Goal: Transaction & Acquisition: Purchase product/service

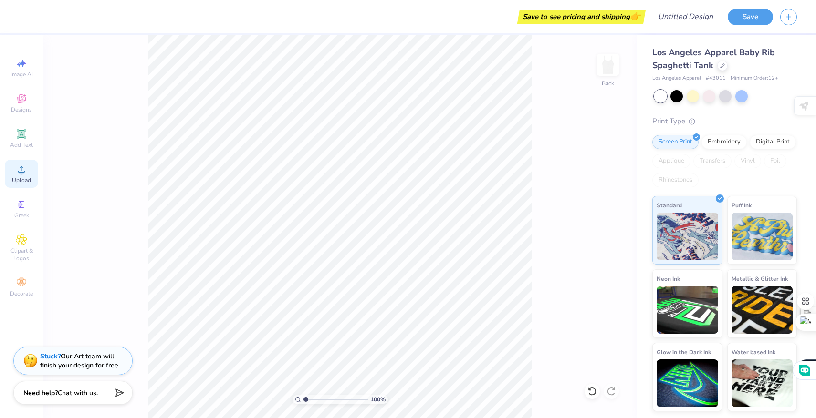
click at [24, 170] on icon at bounding box center [21, 169] width 11 height 11
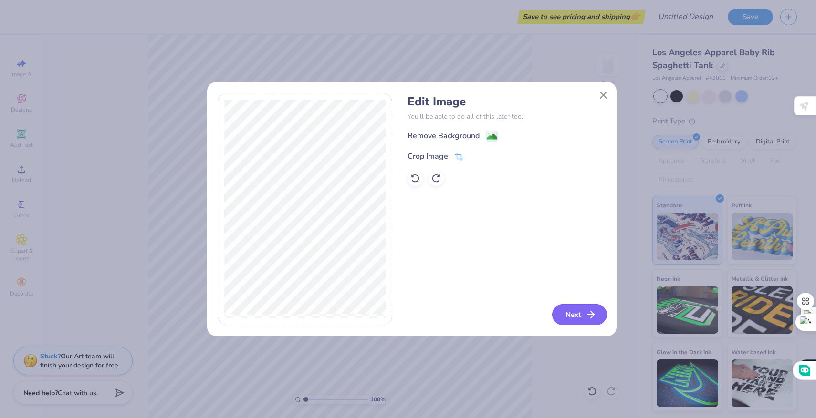
click at [565, 316] on button "Next" at bounding box center [579, 314] width 55 height 21
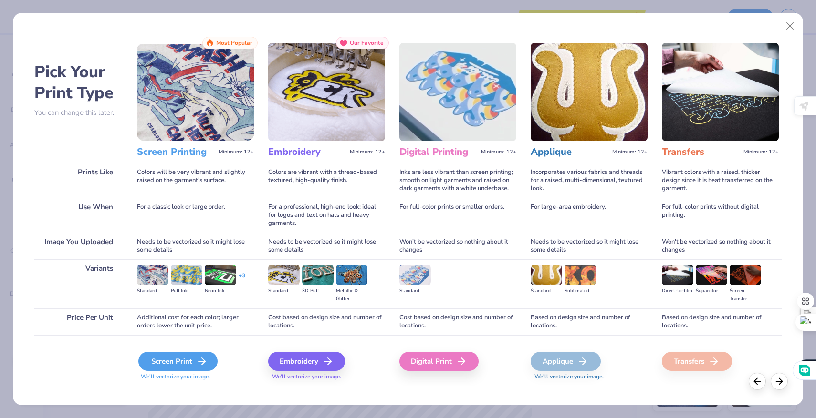
click at [179, 357] on div "Screen Print" at bounding box center [177, 361] width 79 height 19
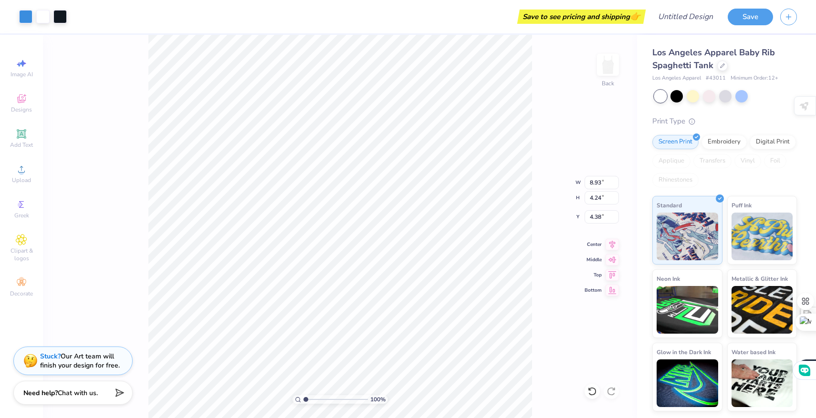
type input "2.12"
click at [748, 12] on button "Save" at bounding box center [750, 15] width 45 height 17
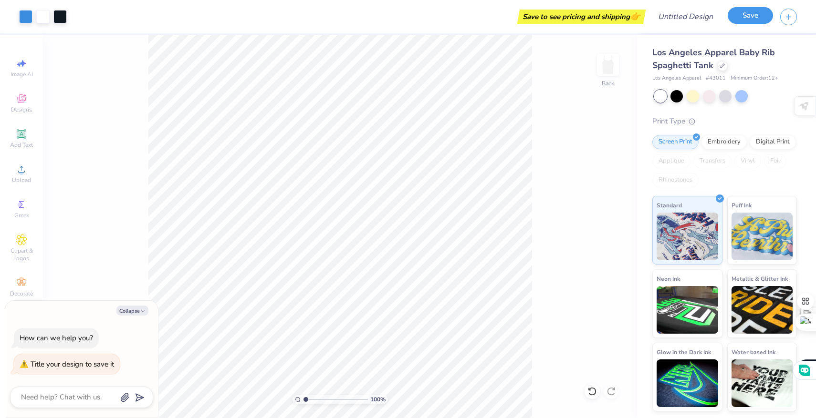
click at [748, 13] on button "Save" at bounding box center [750, 15] width 45 height 17
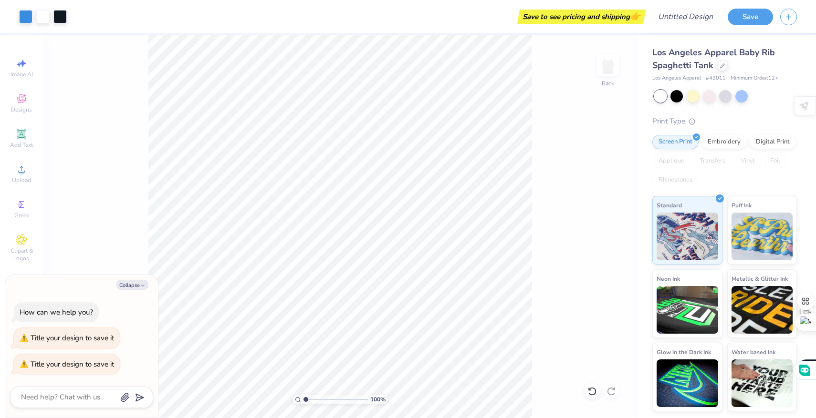
click at [597, 114] on div "100 % Back" at bounding box center [340, 227] width 594 height 384
click at [130, 286] on button "Collapse" at bounding box center [132, 285] width 32 height 10
type textarea "x"
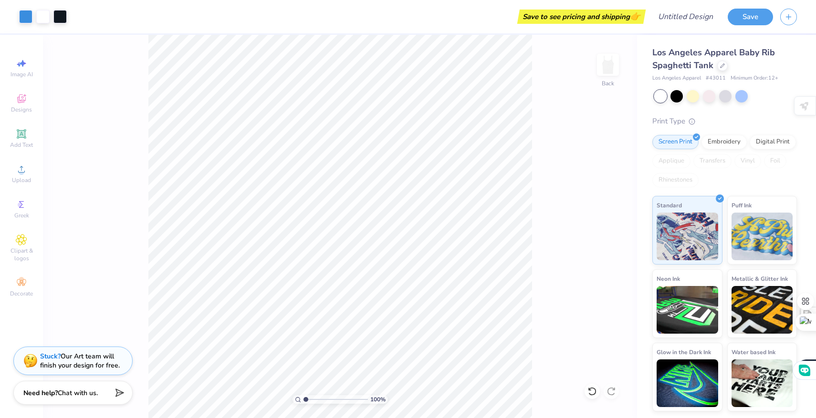
click at [372, 6] on div "Save to see pricing and shipping 👉" at bounding box center [358, 16] width 569 height 33
click at [697, 15] on input "Design Title" at bounding box center [674, 16] width 94 height 19
type input "clocking"
click at [743, 15] on button "Save" at bounding box center [750, 15] width 45 height 17
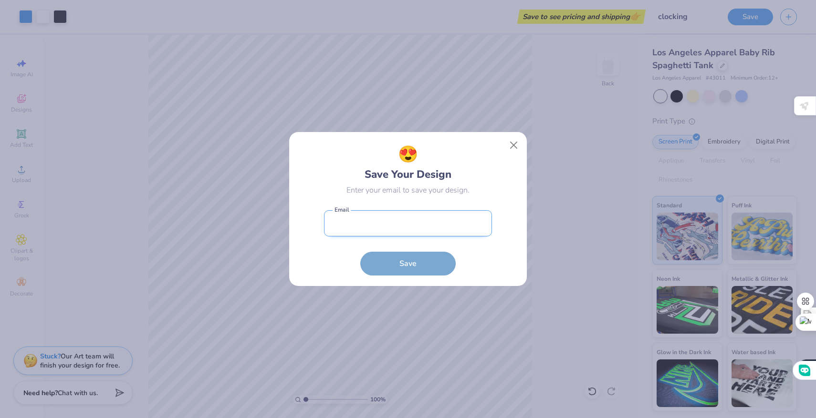
click at [381, 214] on input "email" at bounding box center [408, 223] width 168 height 26
type input "b"
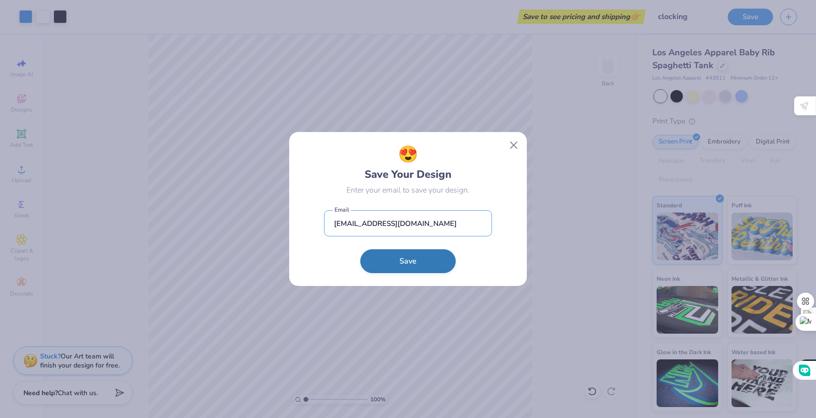
type input "[EMAIL_ADDRESS][DOMAIN_NAME]"
click at [419, 267] on button "Save" at bounding box center [407, 262] width 95 height 24
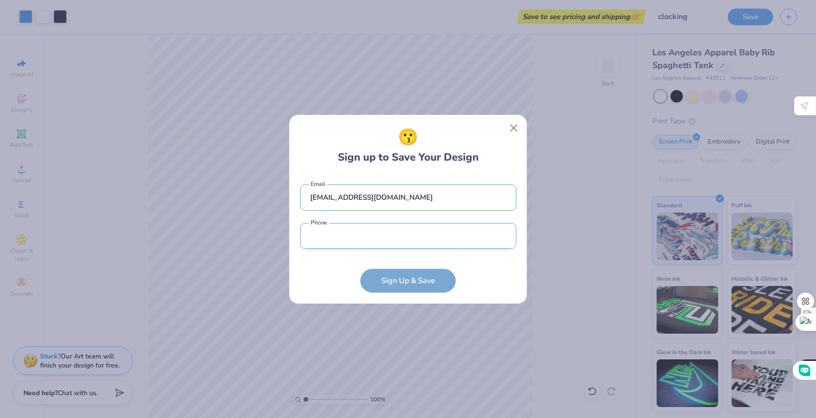
click at [419, 228] on input "tel" at bounding box center [408, 236] width 216 height 26
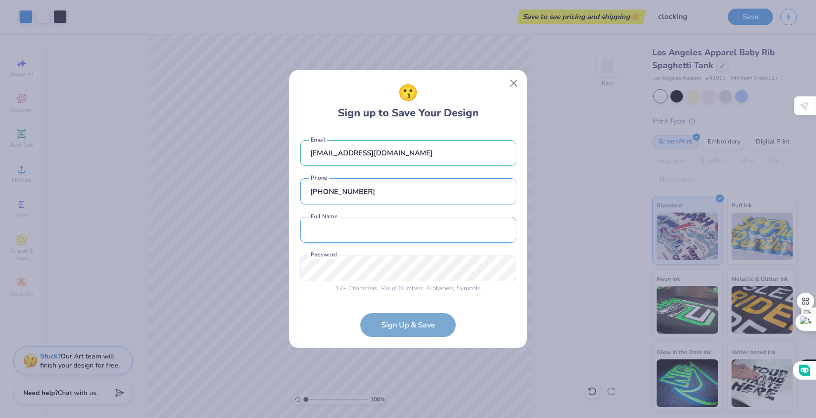
type input "[PHONE_NUMBER]"
click at [375, 236] on input "text" at bounding box center [408, 230] width 216 height 26
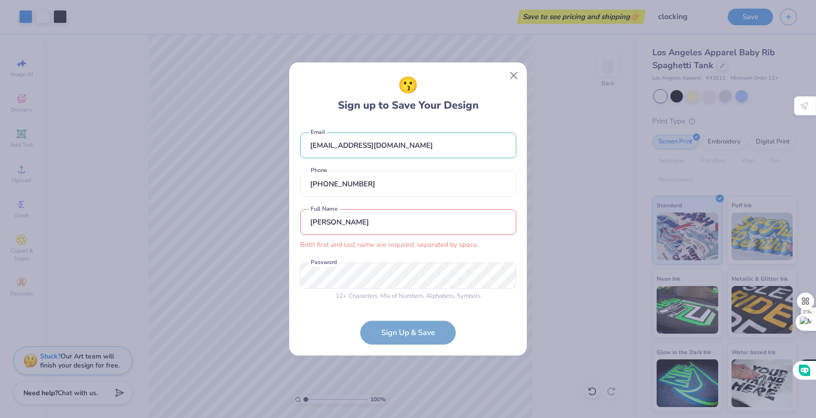
click at [386, 226] on input "[PERSON_NAME]" at bounding box center [408, 222] width 216 height 26
type input "[PERSON_NAME]"
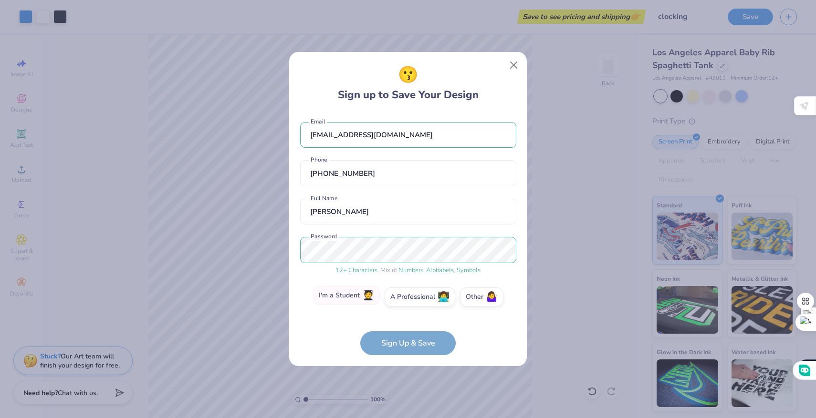
click at [359, 295] on label "I'm a Student 🧑‍🎓" at bounding box center [346, 295] width 67 height 19
click at [405, 297] on input "I'm a Student 🧑‍🎓" at bounding box center [408, 300] width 6 height 6
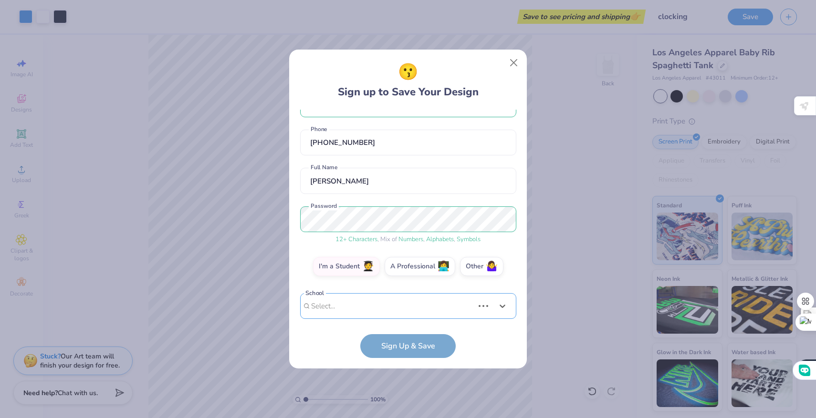
click at [374, 305] on div "Use Up and Down to choose options, press Enter to select the currently focused …" at bounding box center [408, 320] width 216 height 55
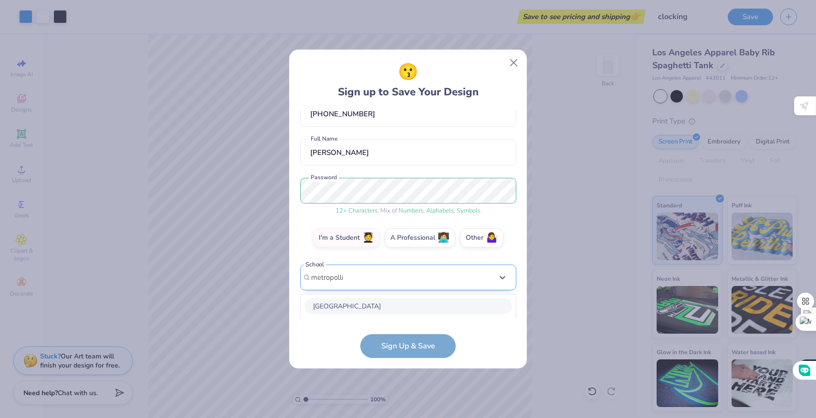
scroll to position [176, 0]
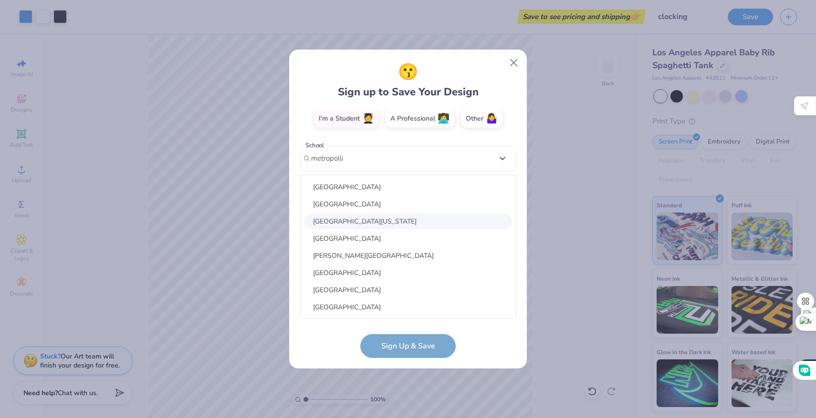
click at [406, 215] on div "[GEOGRAPHIC_DATA][US_STATE]" at bounding box center [408, 222] width 208 height 16
type input "metropolli"
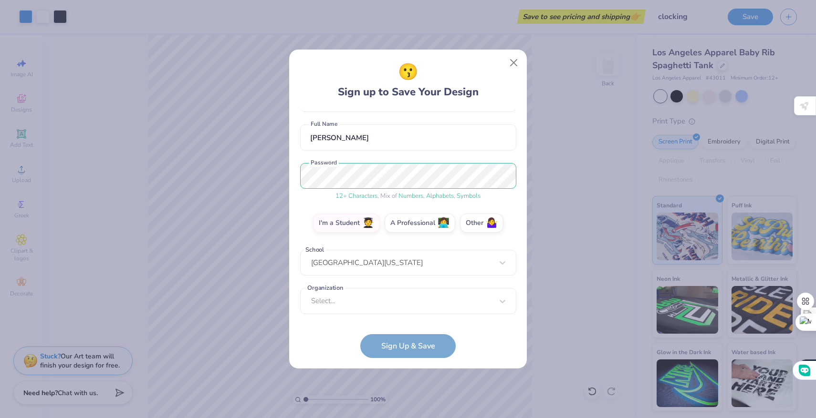
scroll to position [72, 0]
click at [395, 299] on div "option focused, 8 of 15. 15 results available. Use Up and Down to choose option…" at bounding box center [408, 375] width 216 height 174
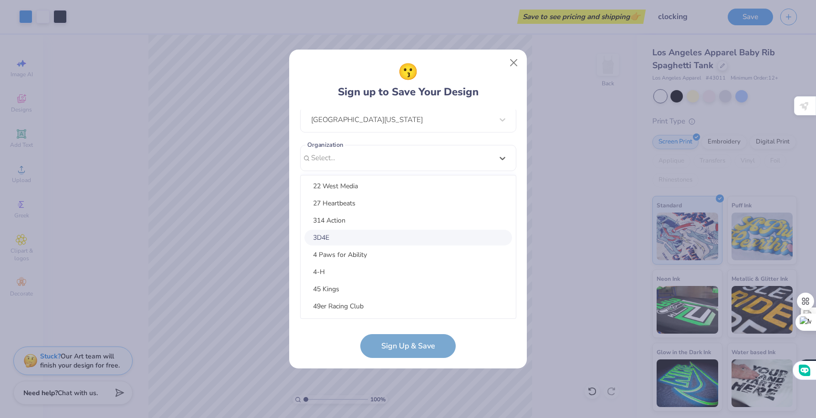
scroll to position [0, 0]
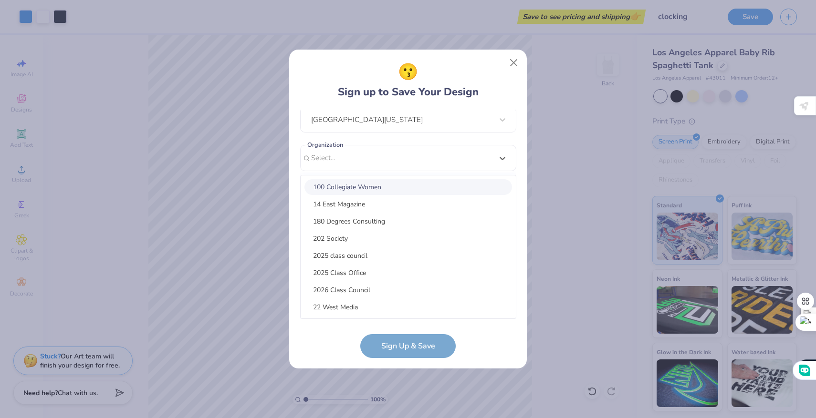
click at [369, 188] on div "100 Collegiate Women" at bounding box center [408, 187] width 208 height 16
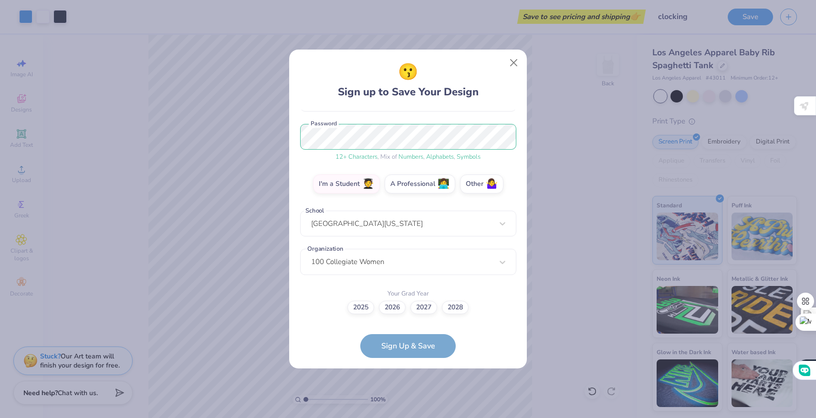
scroll to position [110, 0]
click at [452, 303] on label "2028" at bounding box center [455, 306] width 27 height 13
click at [411, 416] on input "2028" at bounding box center [408, 419] width 6 height 6
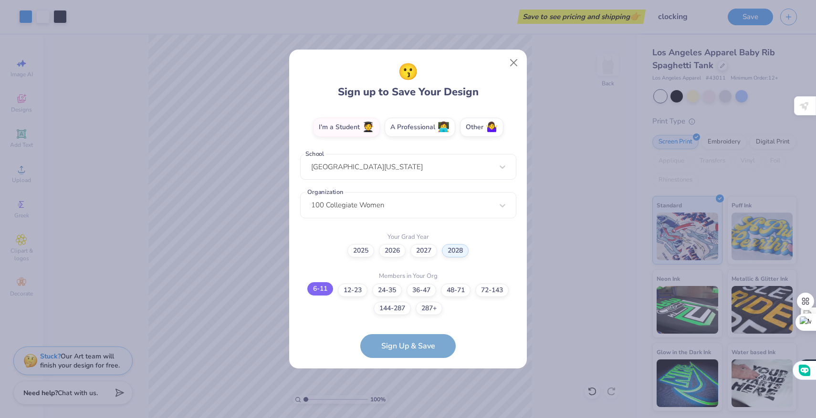
click at [327, 290] on label "6-11" at bounding box center [320, 288] width 26 height 13
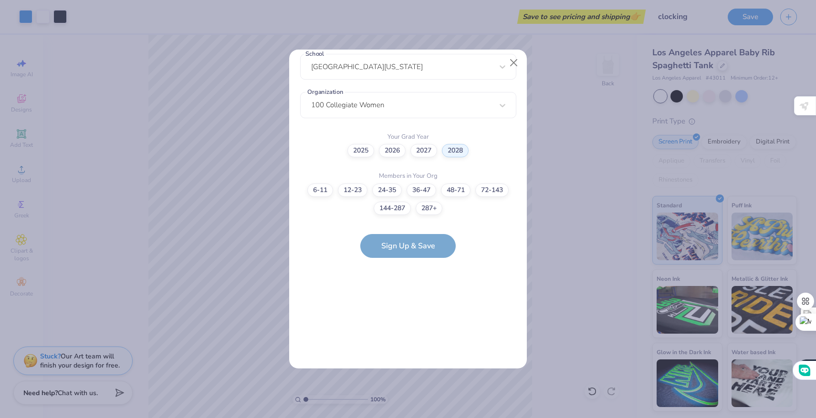
scroll to position [0, 0]
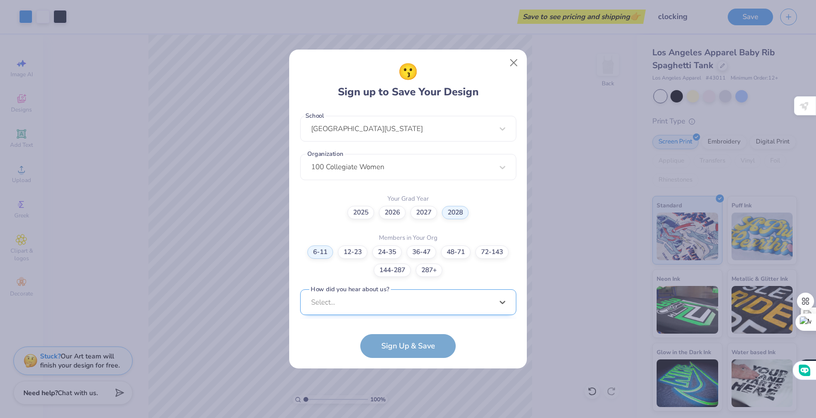
click at [415, 305] on div "option Word of Mouth focused, 8 of 15. 15 results available. Use Up and Down to…" at bounding box center [408, 377] width 216 height 174
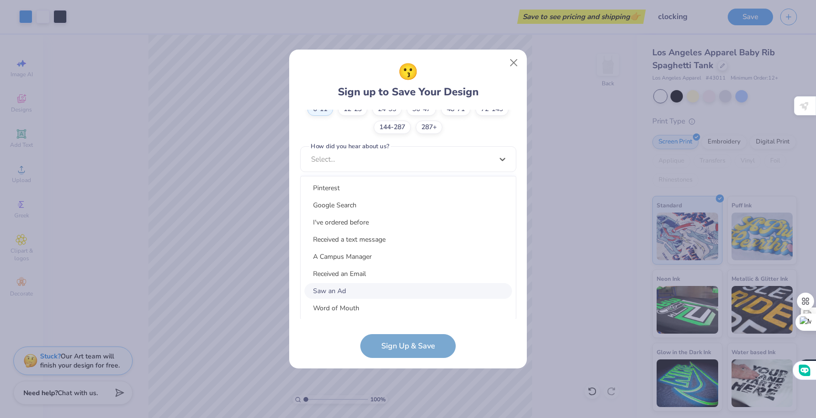
click at [392, 291] on div "Saw an Ad" at bounding box center [408, 291] width 208 height 16
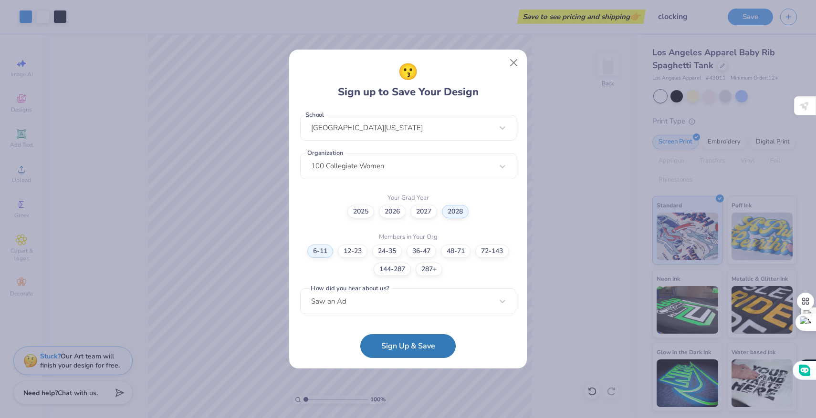
scroll to position [206, 0]
click at [391, 350] on button "Sign Up & Save" at bounding box center [407, 344] width 95 height 24
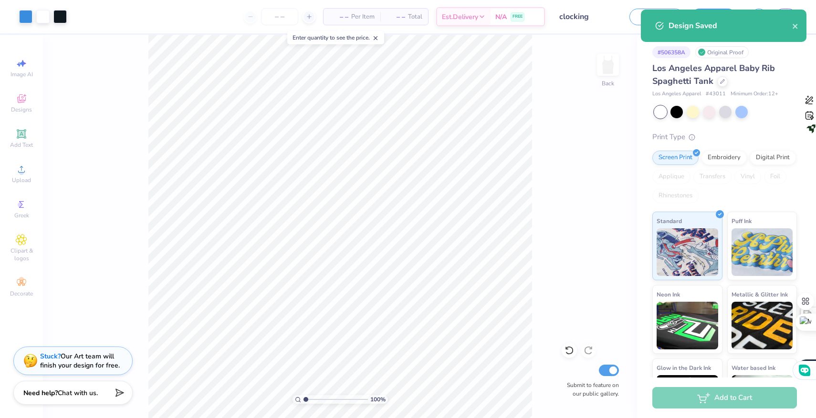
click at [547, 69] on div "100 % Back Submit to feature on our public gallery." at bounding box center [340, 227] width 594 height 384
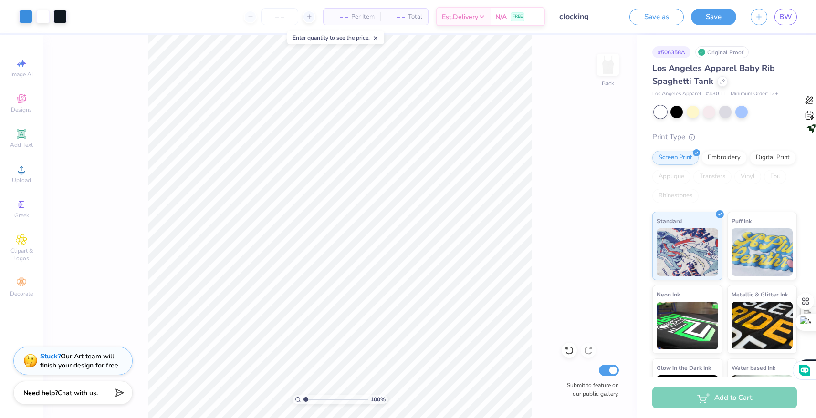
click at [683, 398] on div "Add to Cart" at bounding box center [724, 397] width 145 height 21
click at [701, 15] on button "Save" at bounding box center [713, 15] width 45 height 17
click at [612, 365] on input "Submit to feature on our public gallery." at bounding box center [609, 370] width 20 height 11
checkbox input "false"
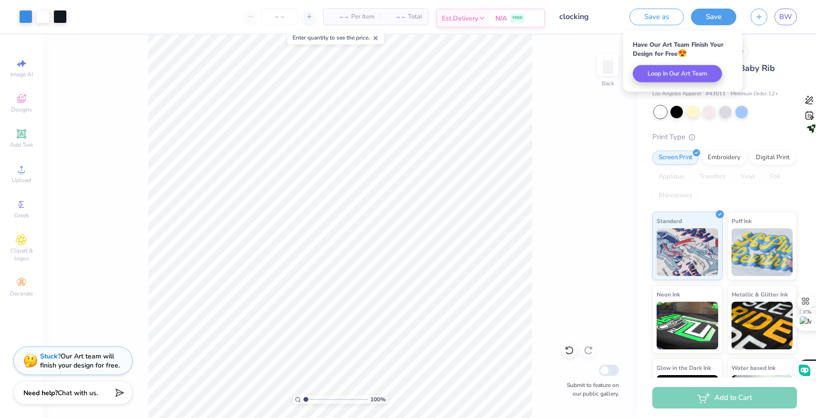
click at [472, 21] on span "Est. Delivery" at bounding box center [460, 18] width 36 height 10
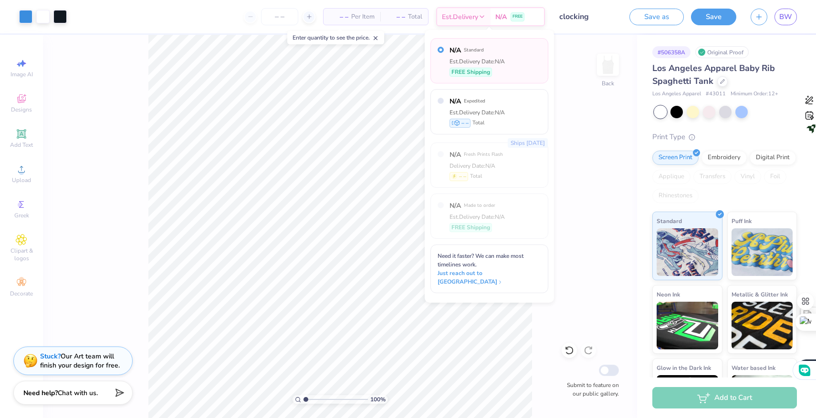
click at [581, 137] on div "100 % Back Submit to feature on our public gallery." at bounding box center [340, 227] width 594 height 384
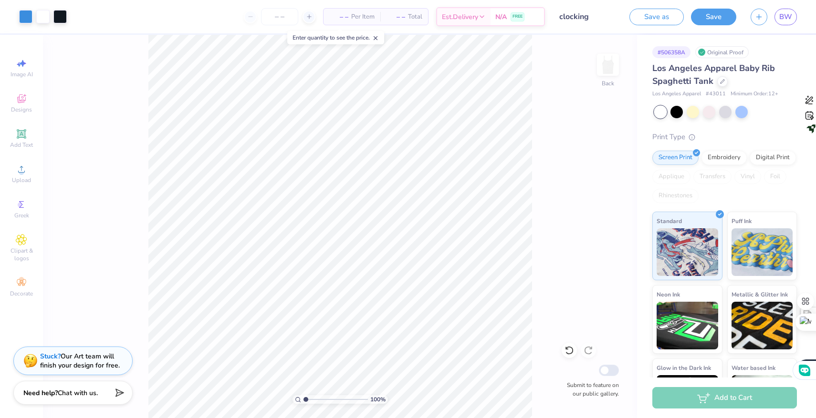
click at [671, 401] on div "Add to Cart" at bounding box center [724, 397] width 145 height 21
